Goal: Task Accomplishment & Management: Manage account settings

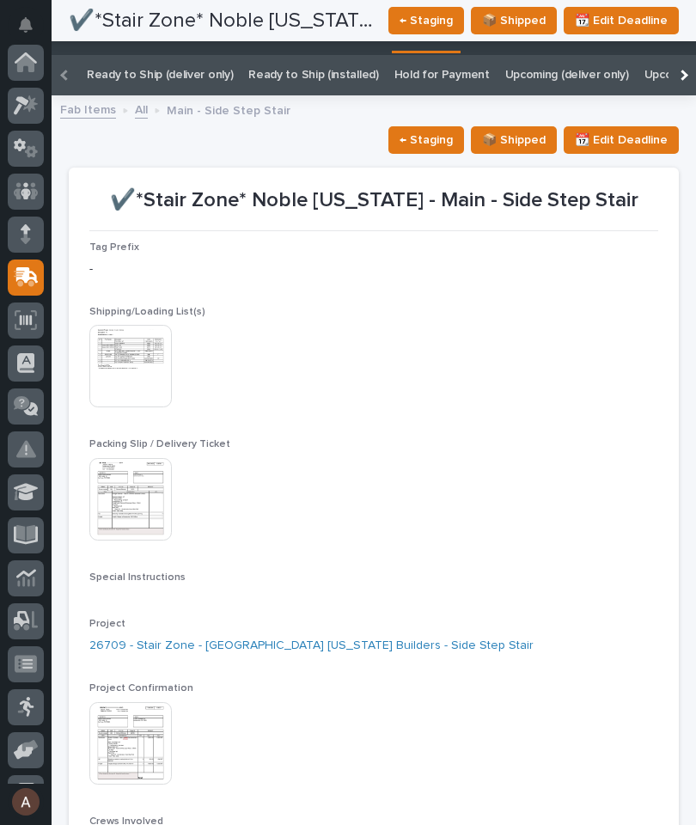
scroll to position [1601, 0]
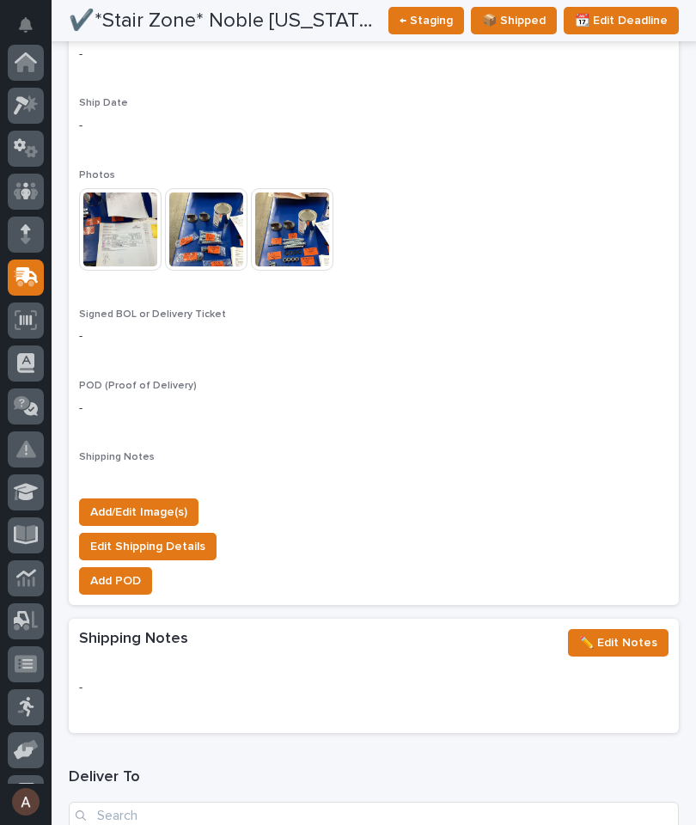
click at [33, 103] on icon at bounding box center [30, 103] width 15 height 17
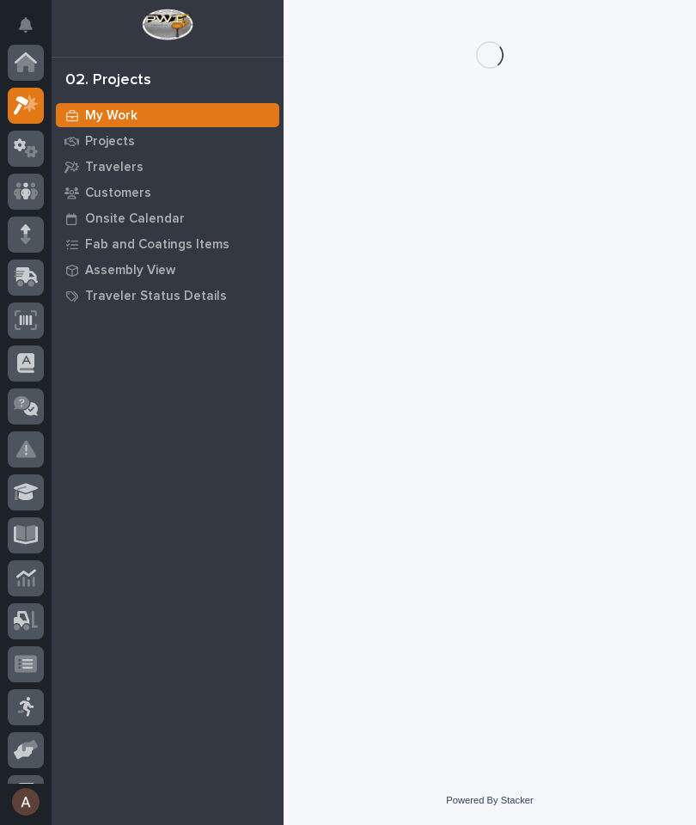
scroll to position [43, 0]
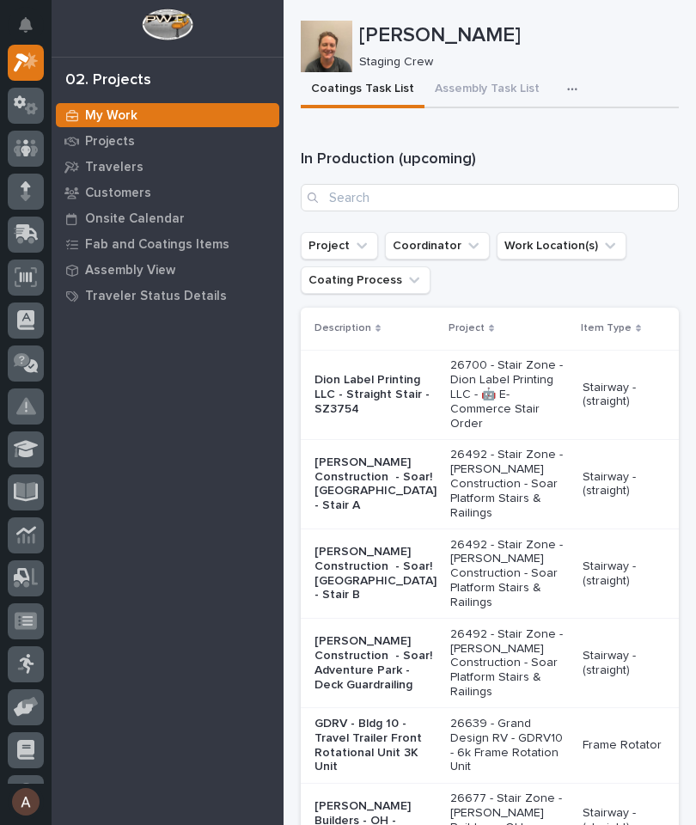
click at [562, 101] on button "button" at bounding box center [576, 89] width 38 height 34
click at [557, 150] on button "Staging Task List" at bounding box center [520, 135] width 113 height 29
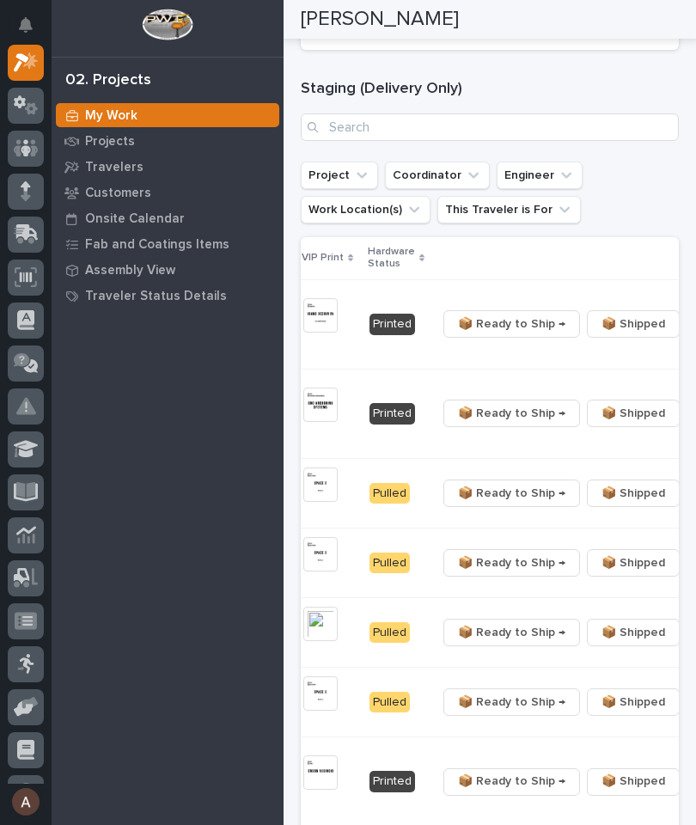
scroll to position [0, 518]
click at [695, 419] on icon "button" at bounding box center [699, 414] width 3 height 10
click at [593, 523] on button "🔩 Hardware" at bounding box center [586, 512] width 113 height 28
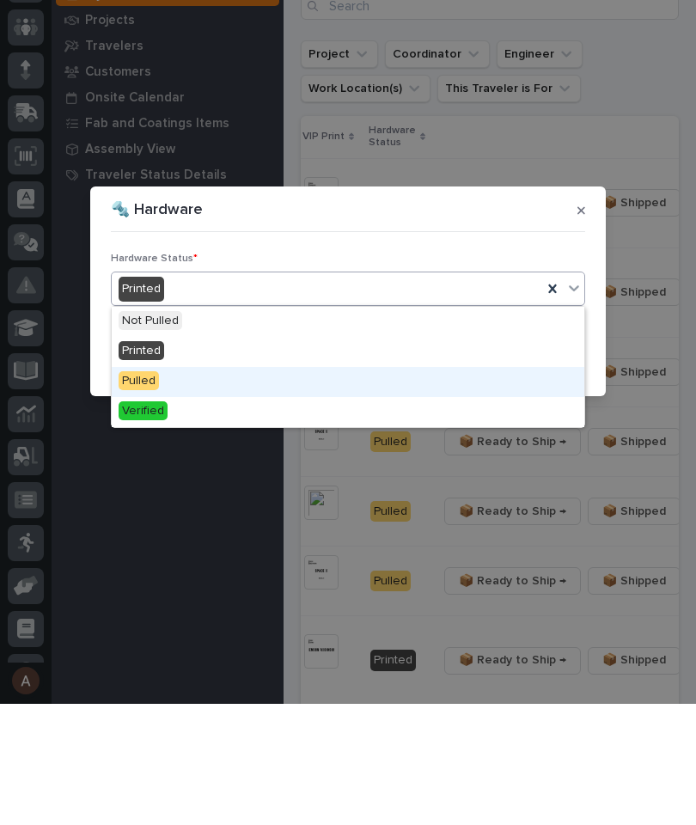
click at [237, 488] on div "Pulled" at bounding box center [348, 503] width 473 height 30
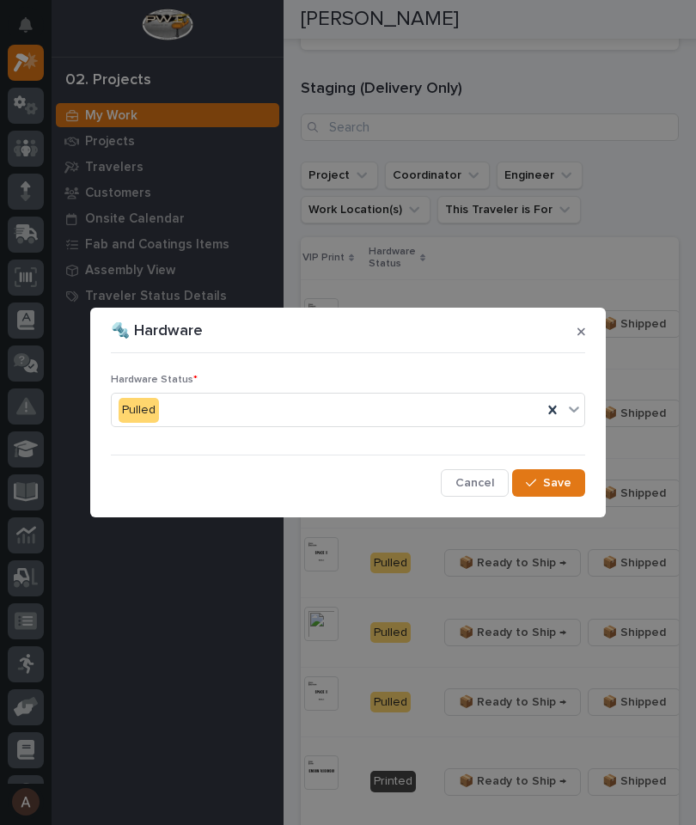
click at [562, 487] on span "Save" at bounding box center [557, 482] width 28 height 15
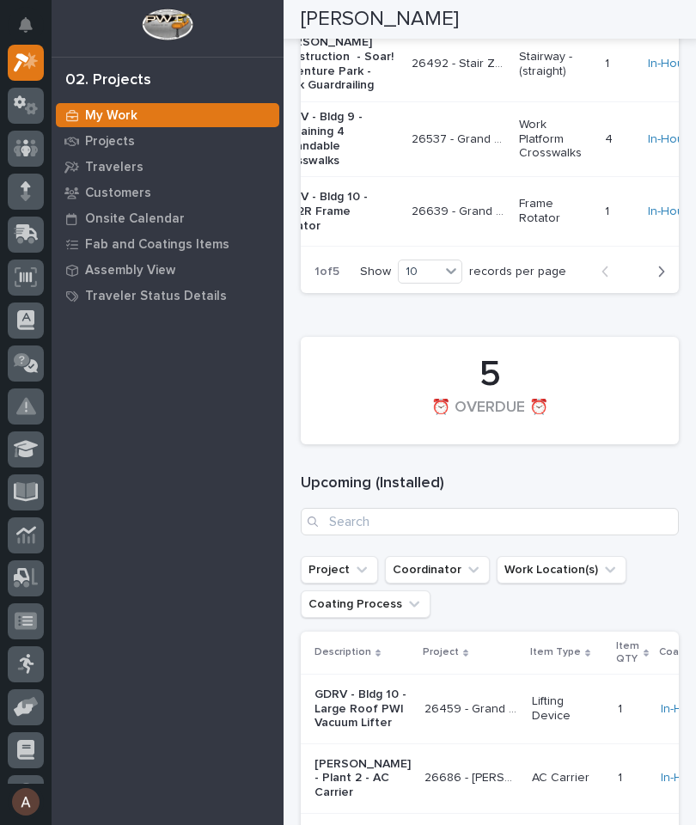
scroll to position [3295, 0]
click at [470, 285] on div "Show 10 records per page" at bounding box center [466, 272] width 213 height 24
click at [452, 525] on div "20" at bounding box center [432, 529] width 63 height 21
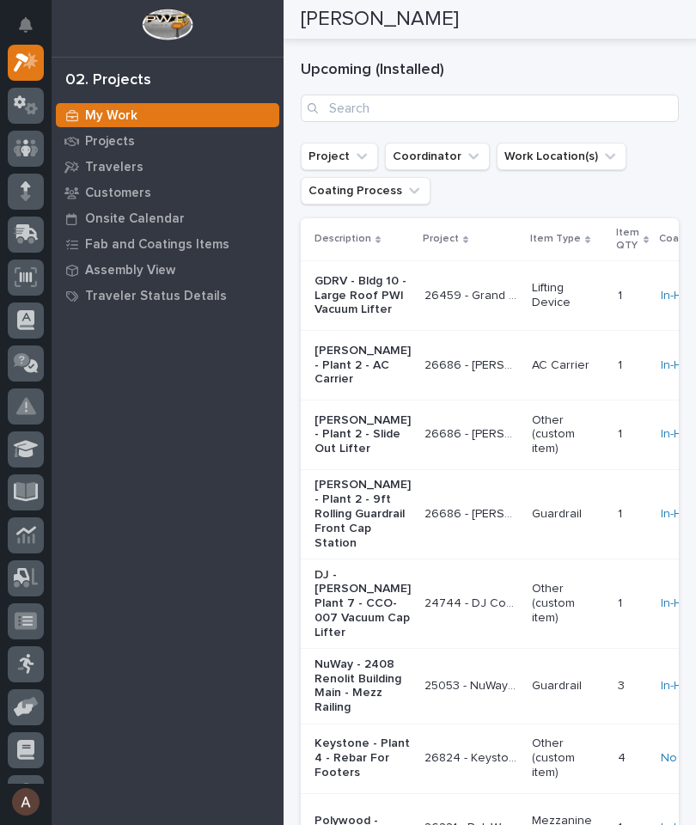
scroll to position [4421, 0]
